Goal: Browse casually: Explore the website without a specific task or goal

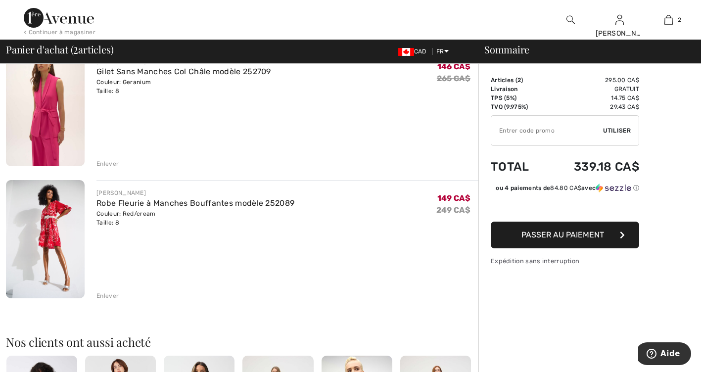
scroll to position [99, 0]
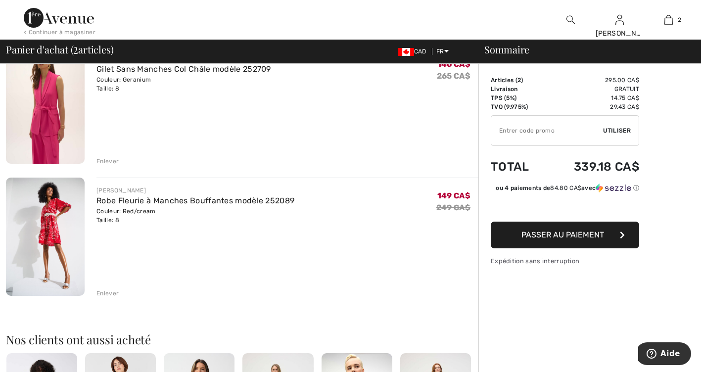
click at [109, 161] on div "Enlever" at bounding box center [107, 161] width 22 height 9
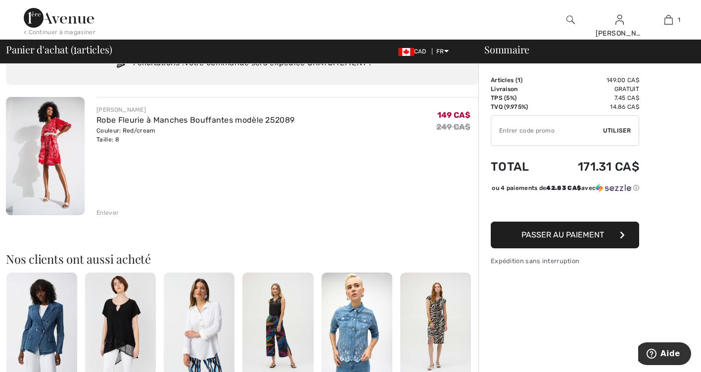
scroll to position [0, 0]
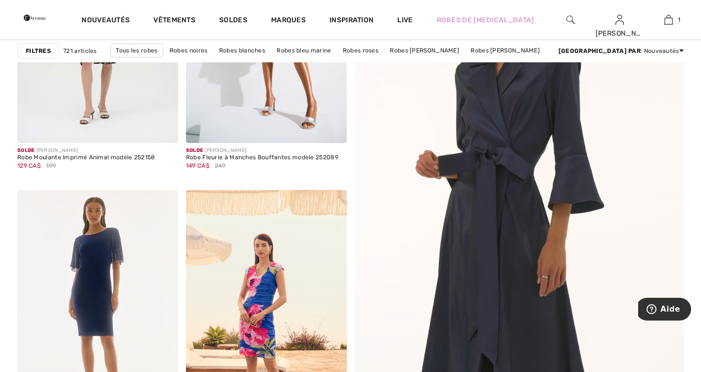
scroll to position [198, 0]
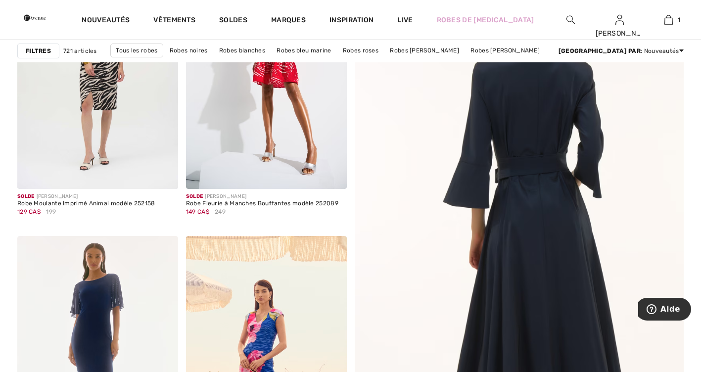
click at [518, 244] on img at bounding box center [518, 244] width 395 height 592
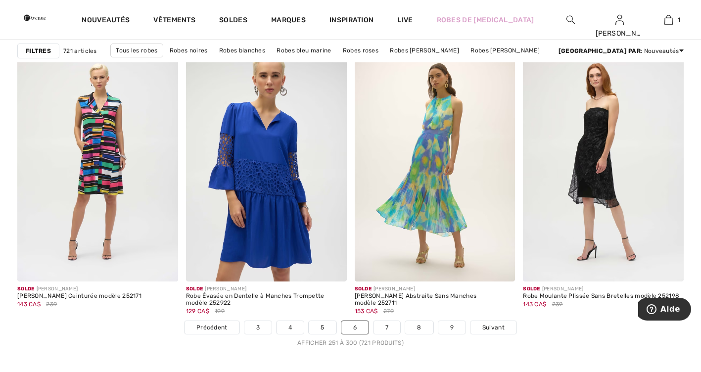
scroll to position [4202, 0]
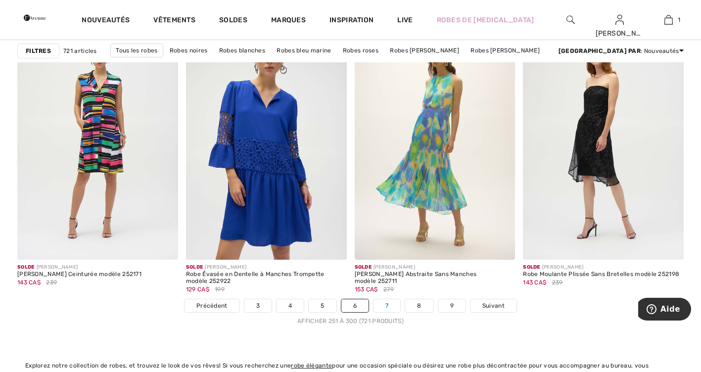
click at [389, 307] on link "7" at bounding box center [386, 305] width 27 height 13
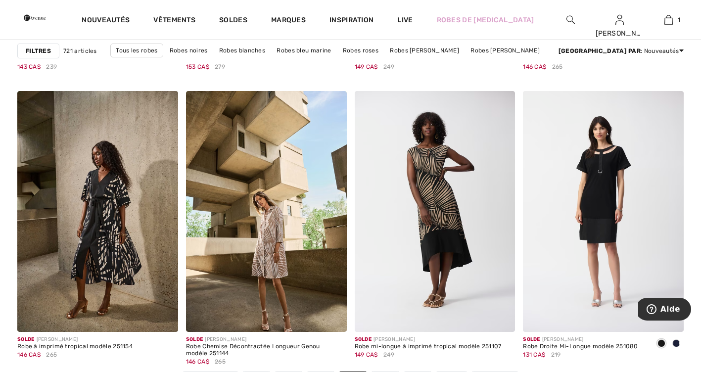
scroll to position [4153, 0]
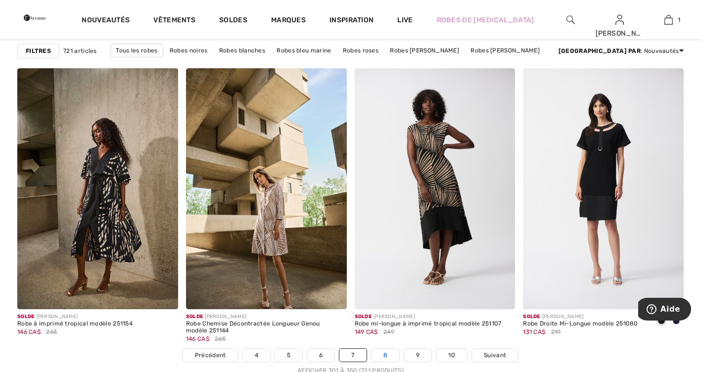
click at [388, 356] on link "8" at bounding box center [385, 355] width 28 height 13
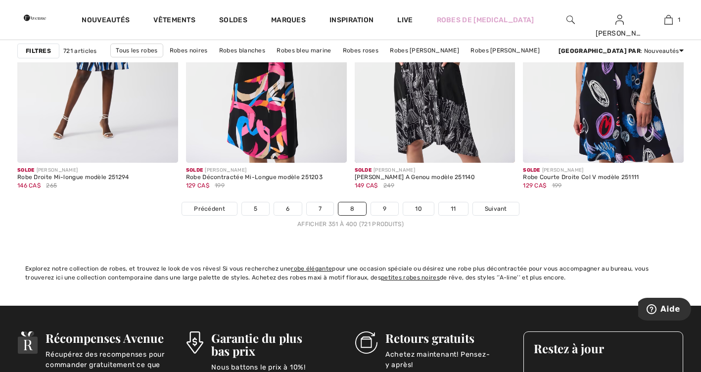
scroll to position [4301, 0]
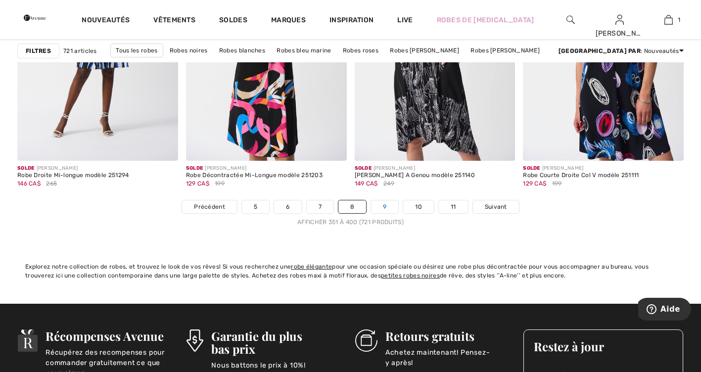
click at [394, 205] on link "9" at bounding box center [384, 206] width 27 height 13
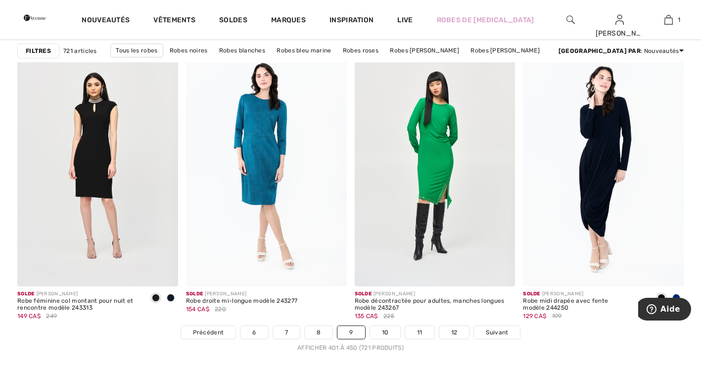
scroll to position [4202, 0]
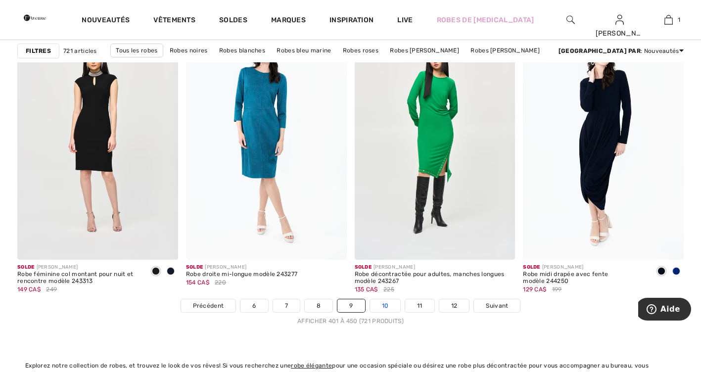
click at [382, 306] on link "10" at bounding box center [385, 305] width 31 height 13
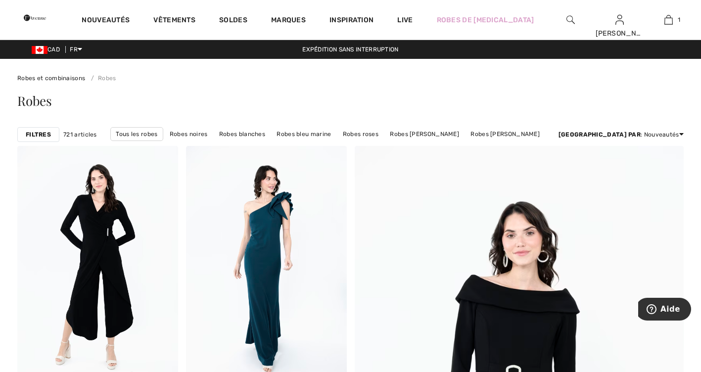
checkbox input "true"
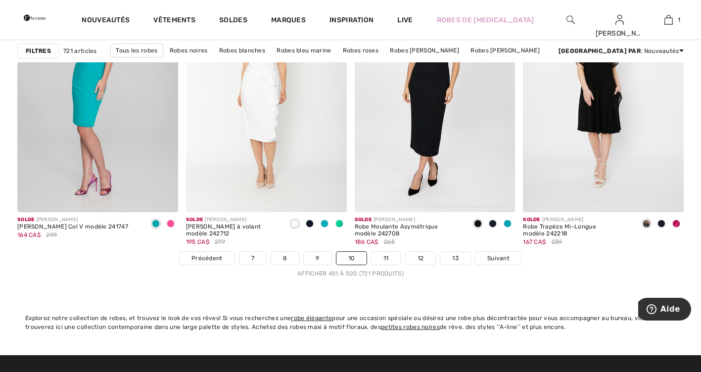
scroll to position [4252, 0]
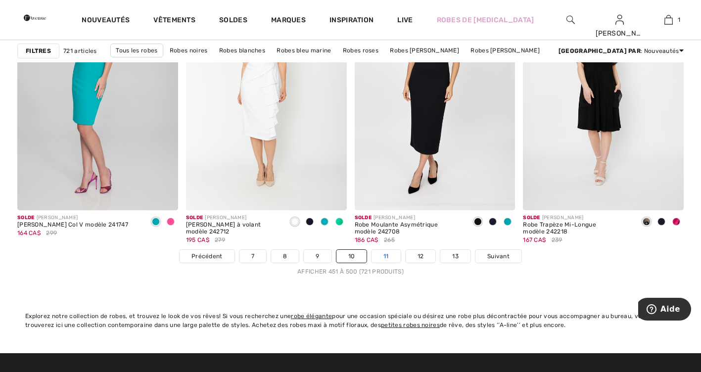
click at [391, 259] on link "11" at bounding box center [385, 256] width 29 height 13
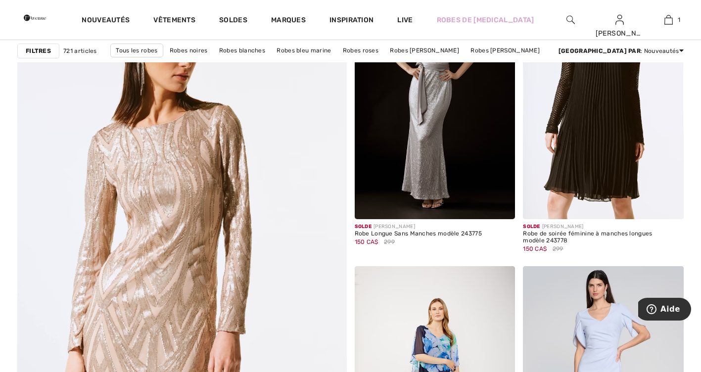
scroll to position [2422, 0]
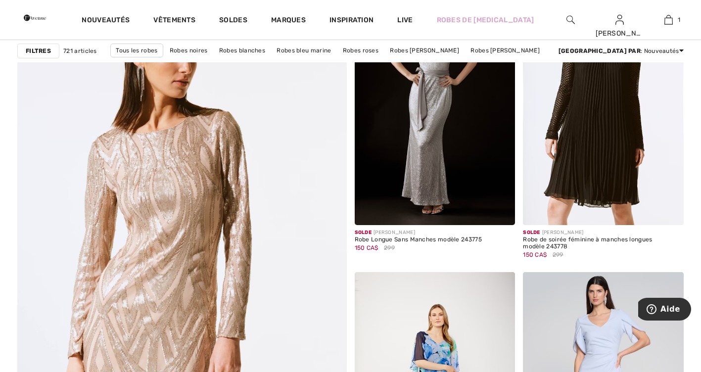
click at [165, 208] on img at bounding box center [181, 280] width 395 height 592
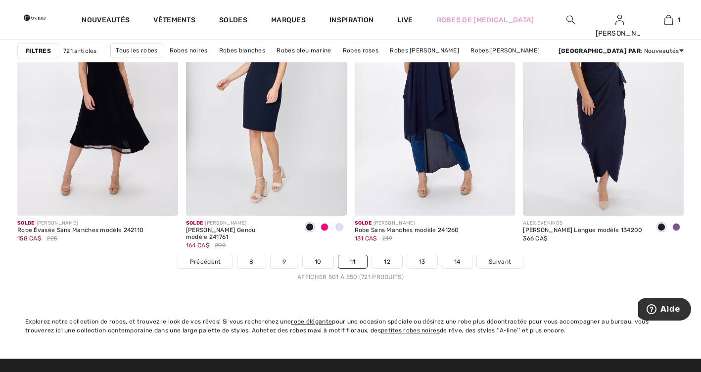
scroll to position [4301, 0]
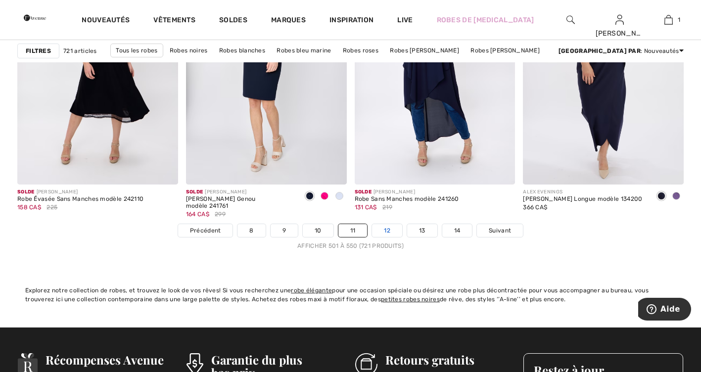
click at [385, 224] on link "12" at bounding box center [387, 230] width 30 height 13
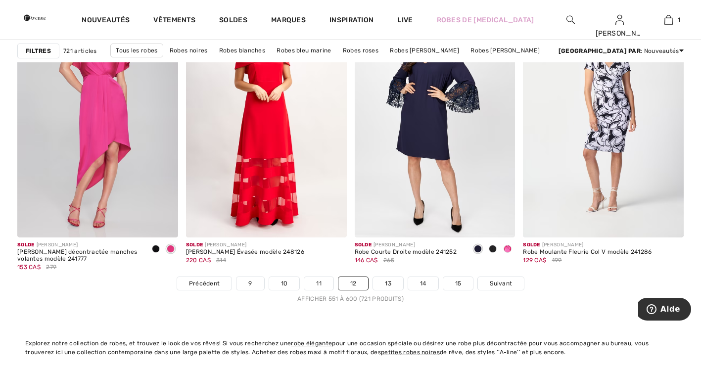
scroll to position [4252, 0]
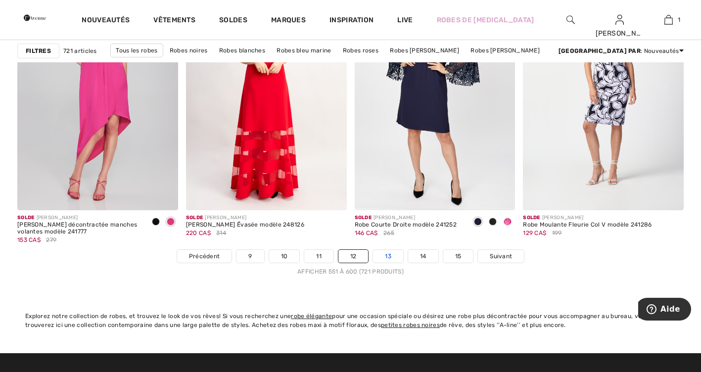
click at [387, 259] on link "13" at bounding box center [388, 256] width 30 height 13
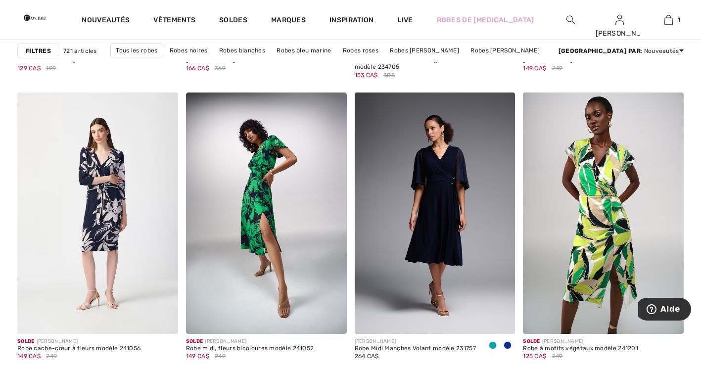
scroll to position [3164, 0]
